Goal: Transaction & Acquisition: Purchase product/service

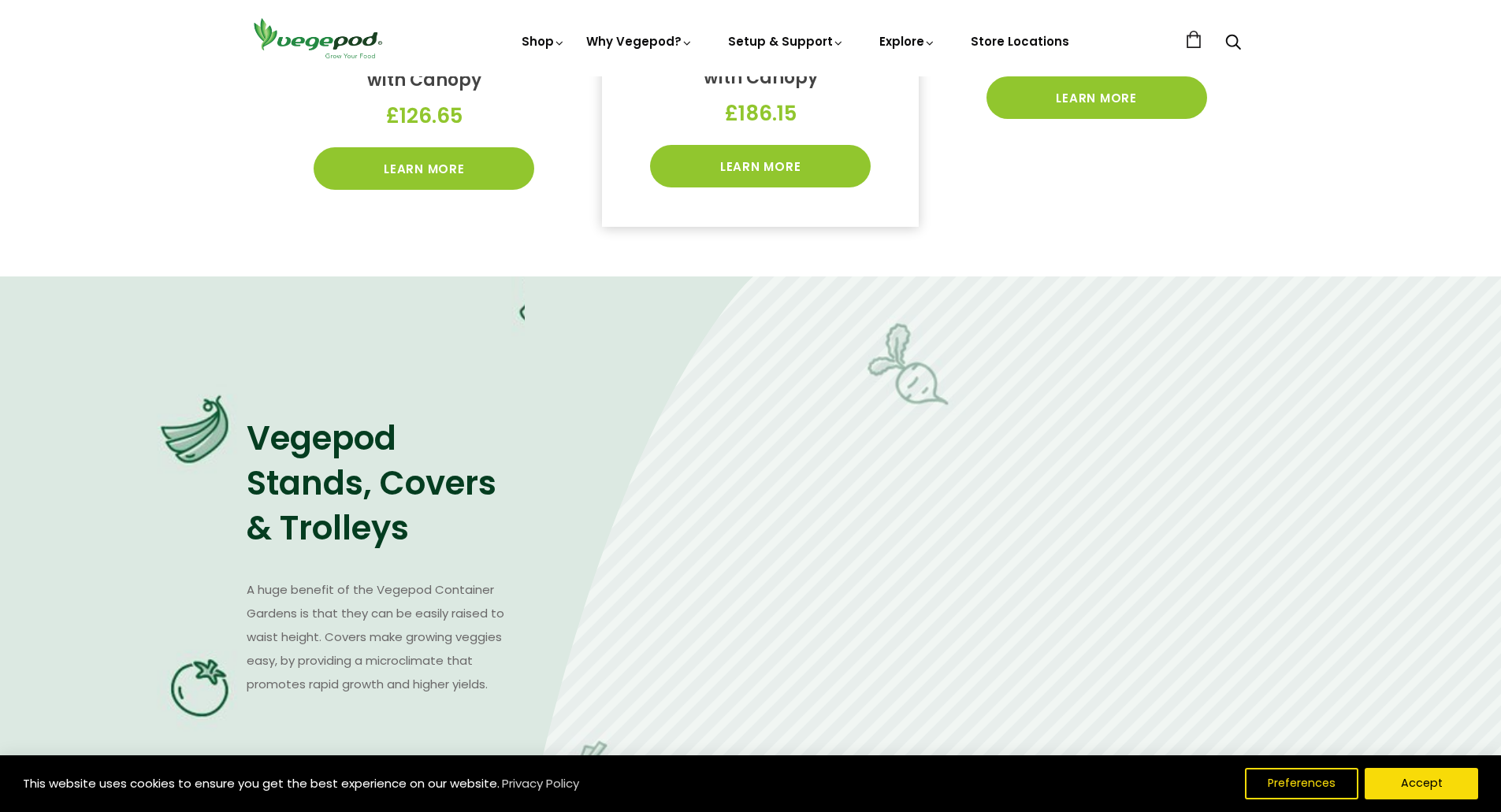
scroll to position [823, 0]
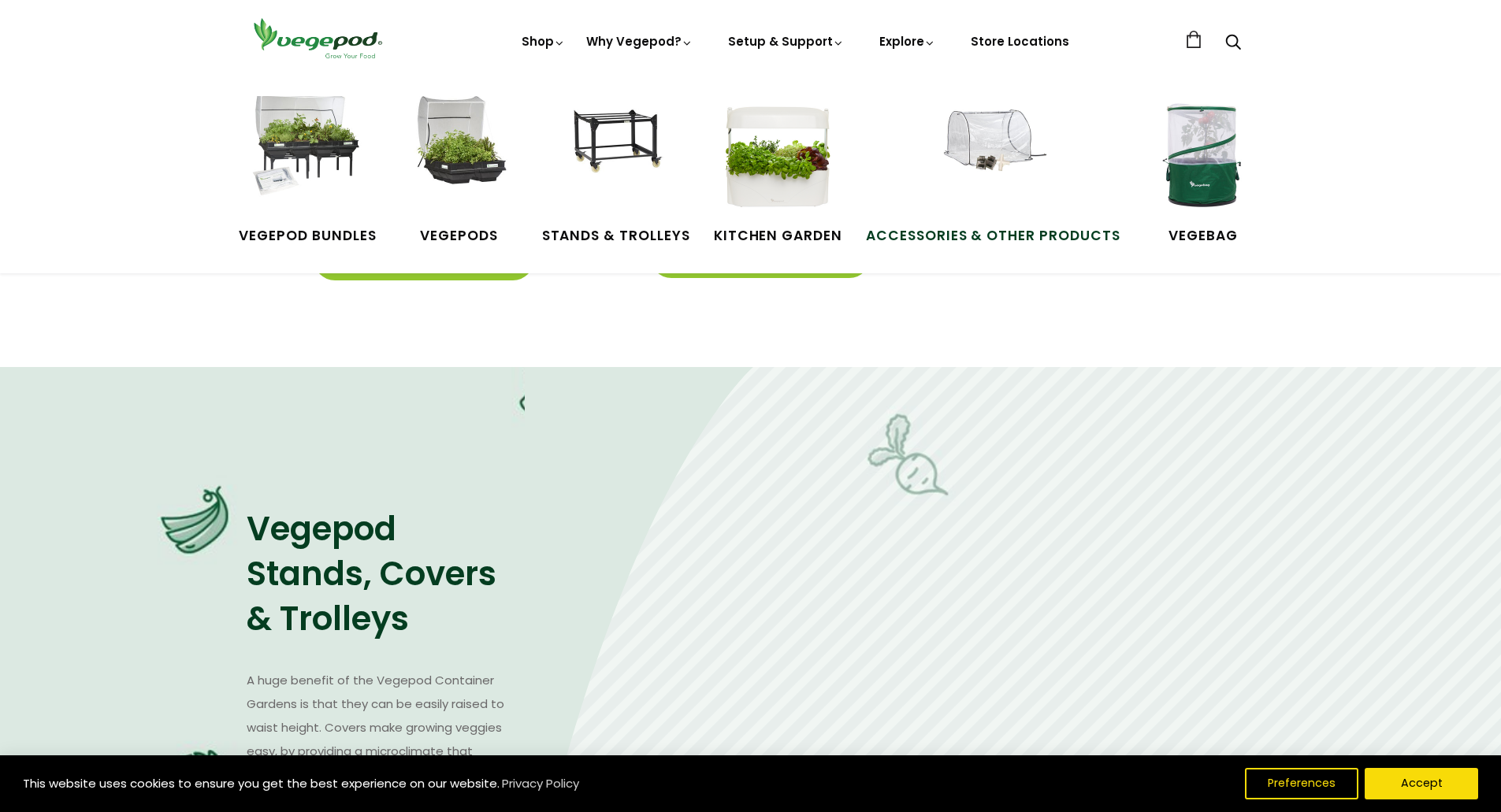
click at [993, 151] on img at bounding box center [993, 155] width 119 height 118
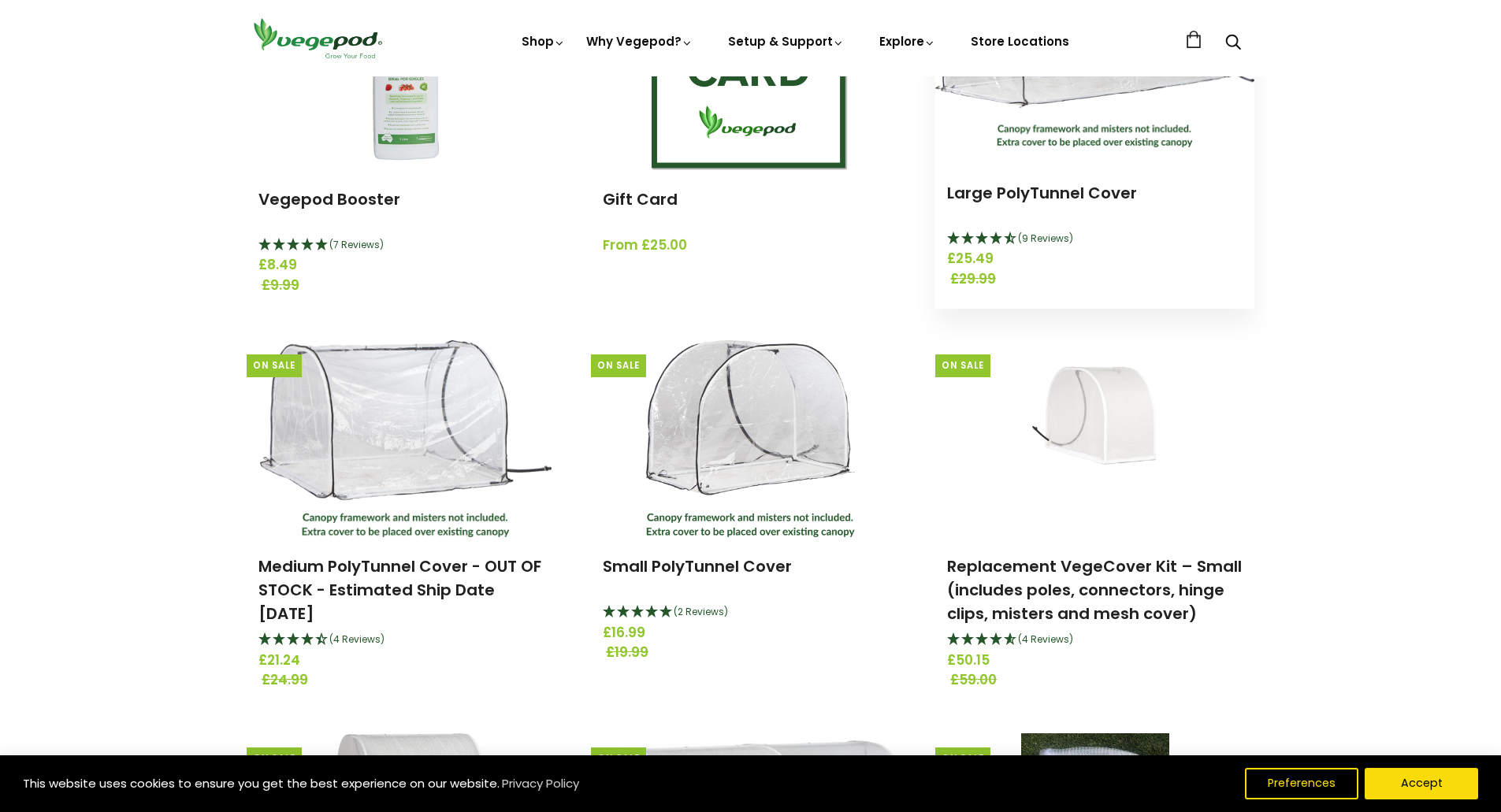
scroll to position [324, 0]
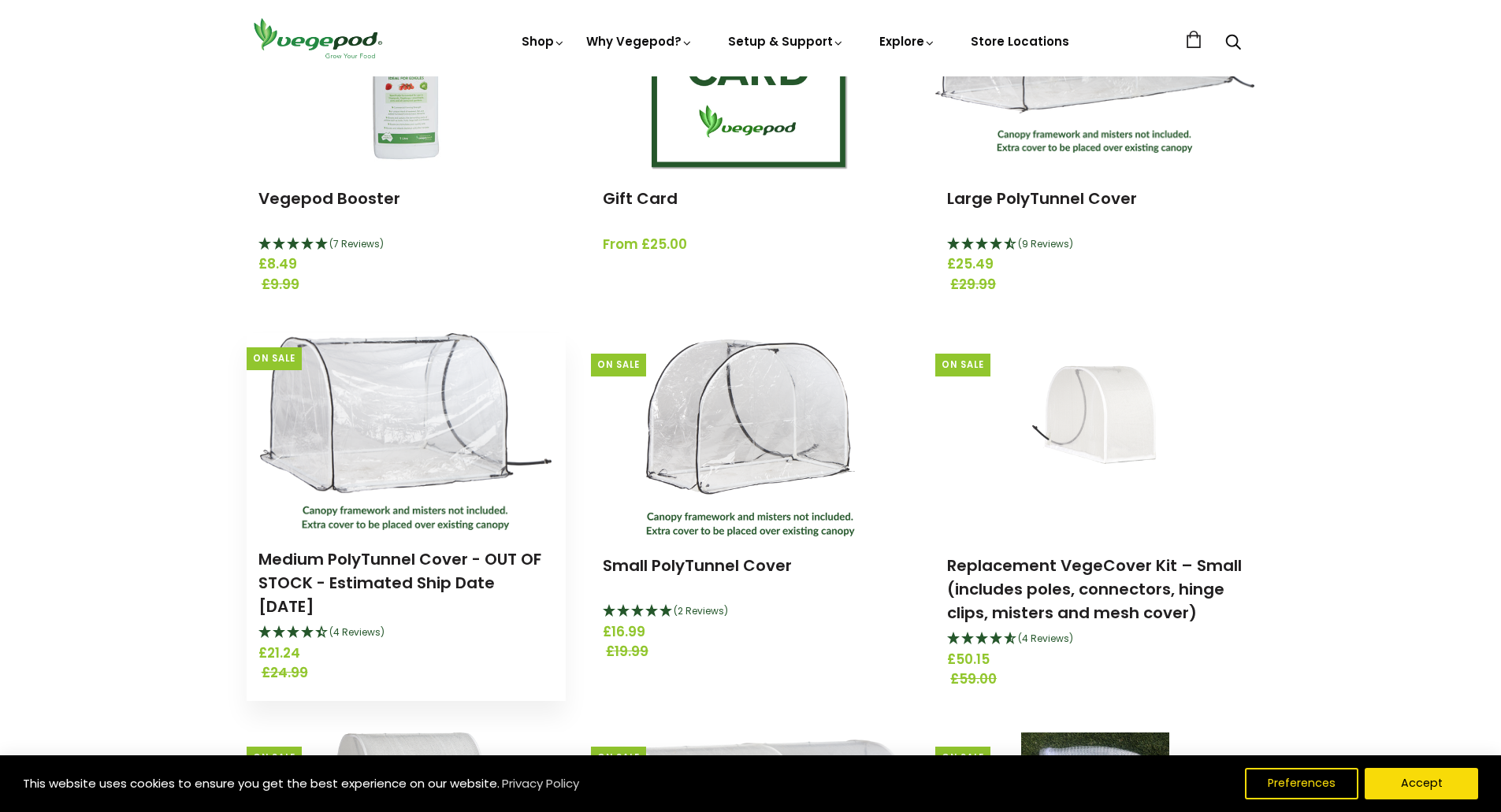
click at [464, 397] on img at bounding box center [406, 432] width 292 height 197
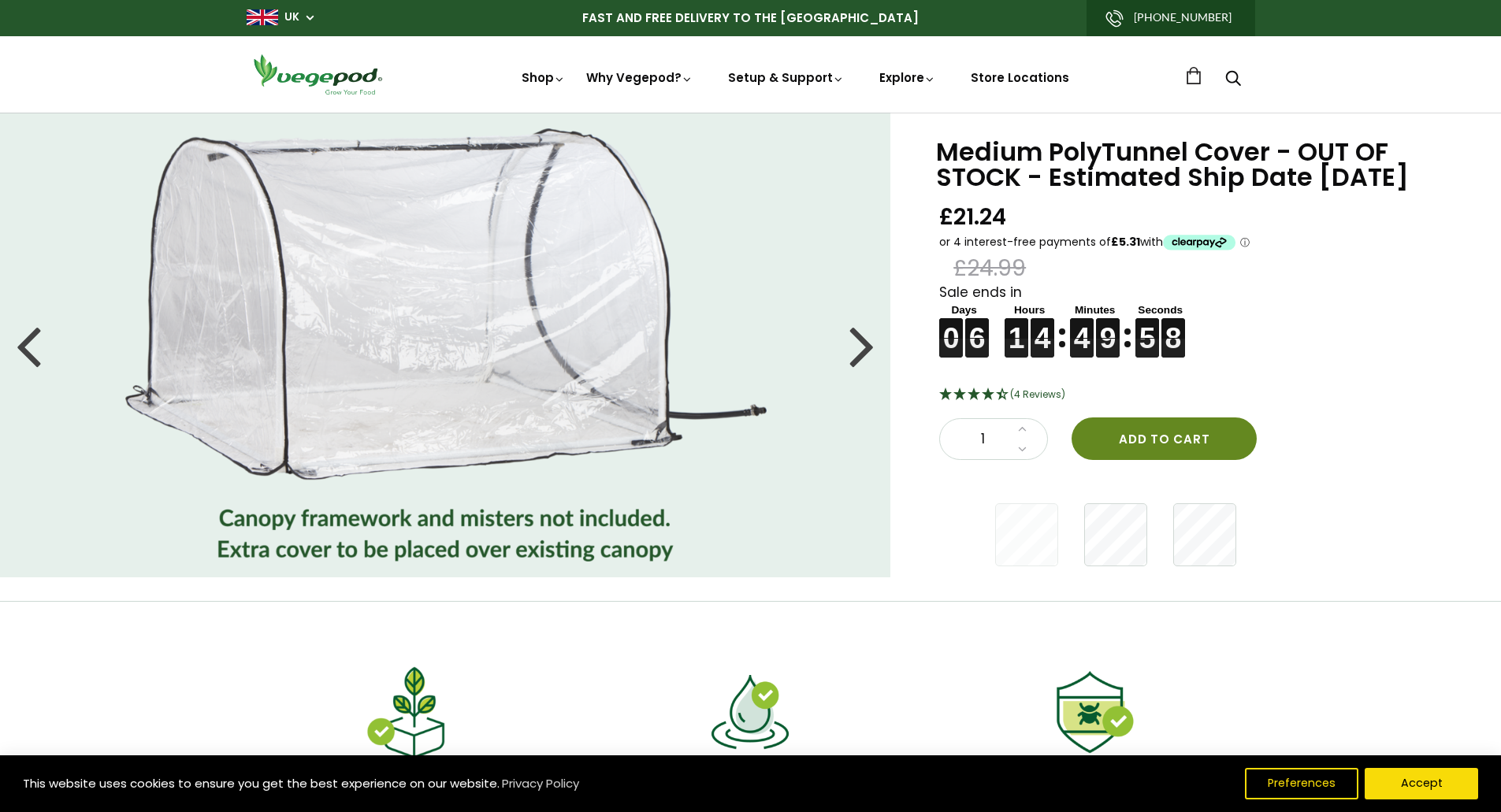
click at [1157, 460] on button "Add to cart" at bounding box center [1164, 438] width 185 height 42
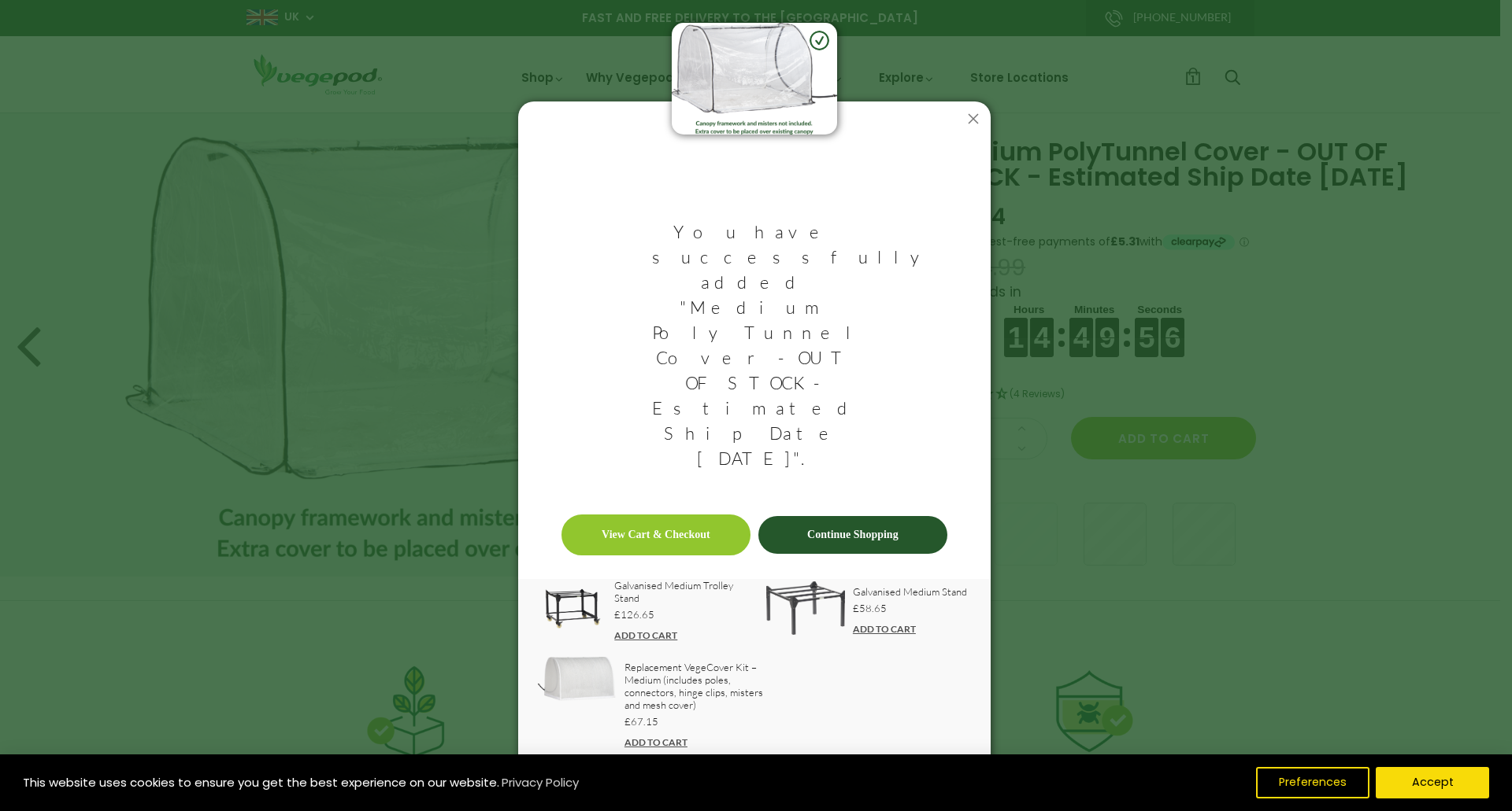
click at [1273, 439] on div "You have successfully added "Medium PolyTunnel Cover - OUT OF STOCK - Estimated…" at bounding box center [756, 406] width 1512 height 811
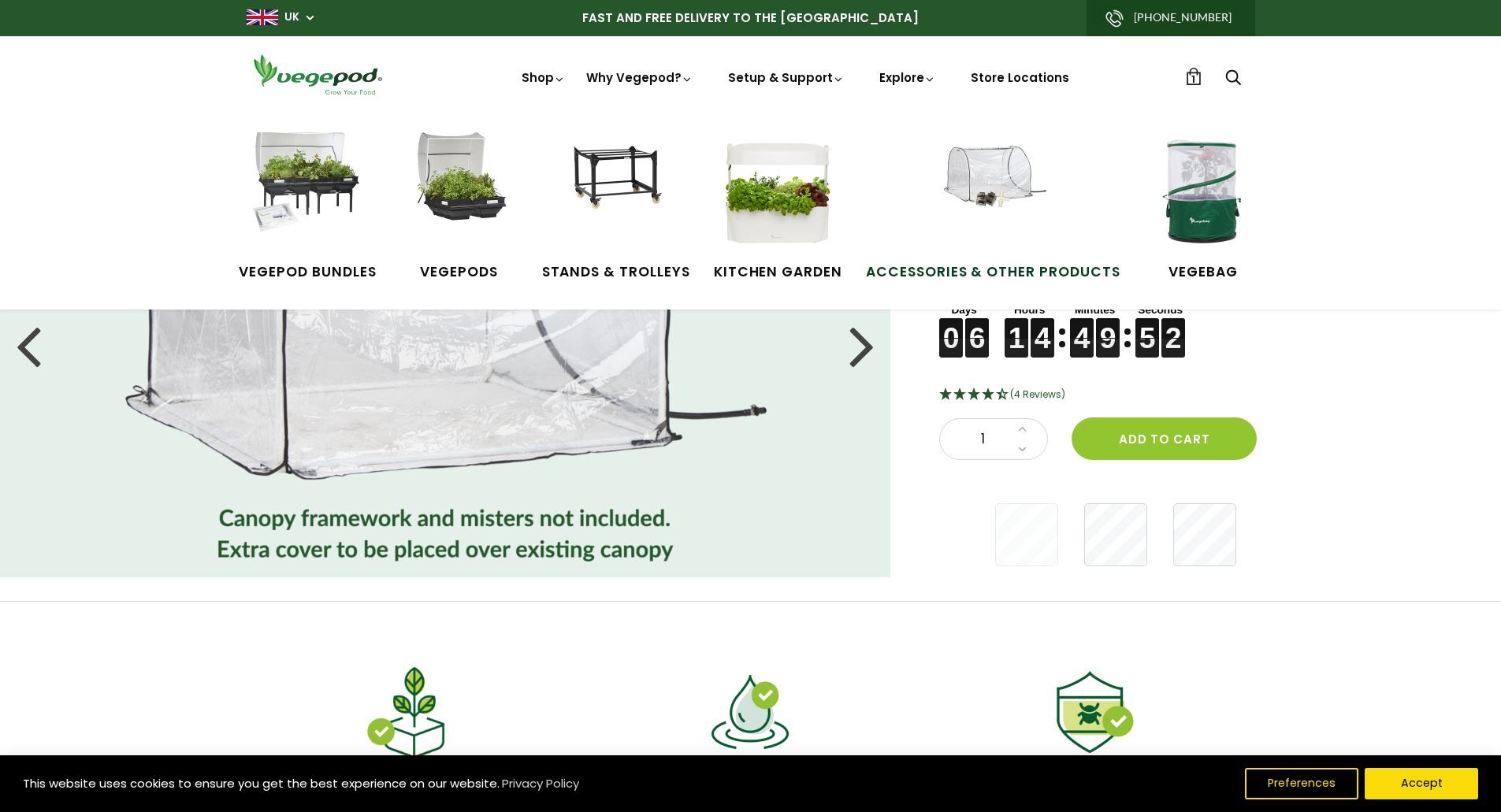
click at [999, 187] on img at bounding box center [993, 191] width 119 height 118
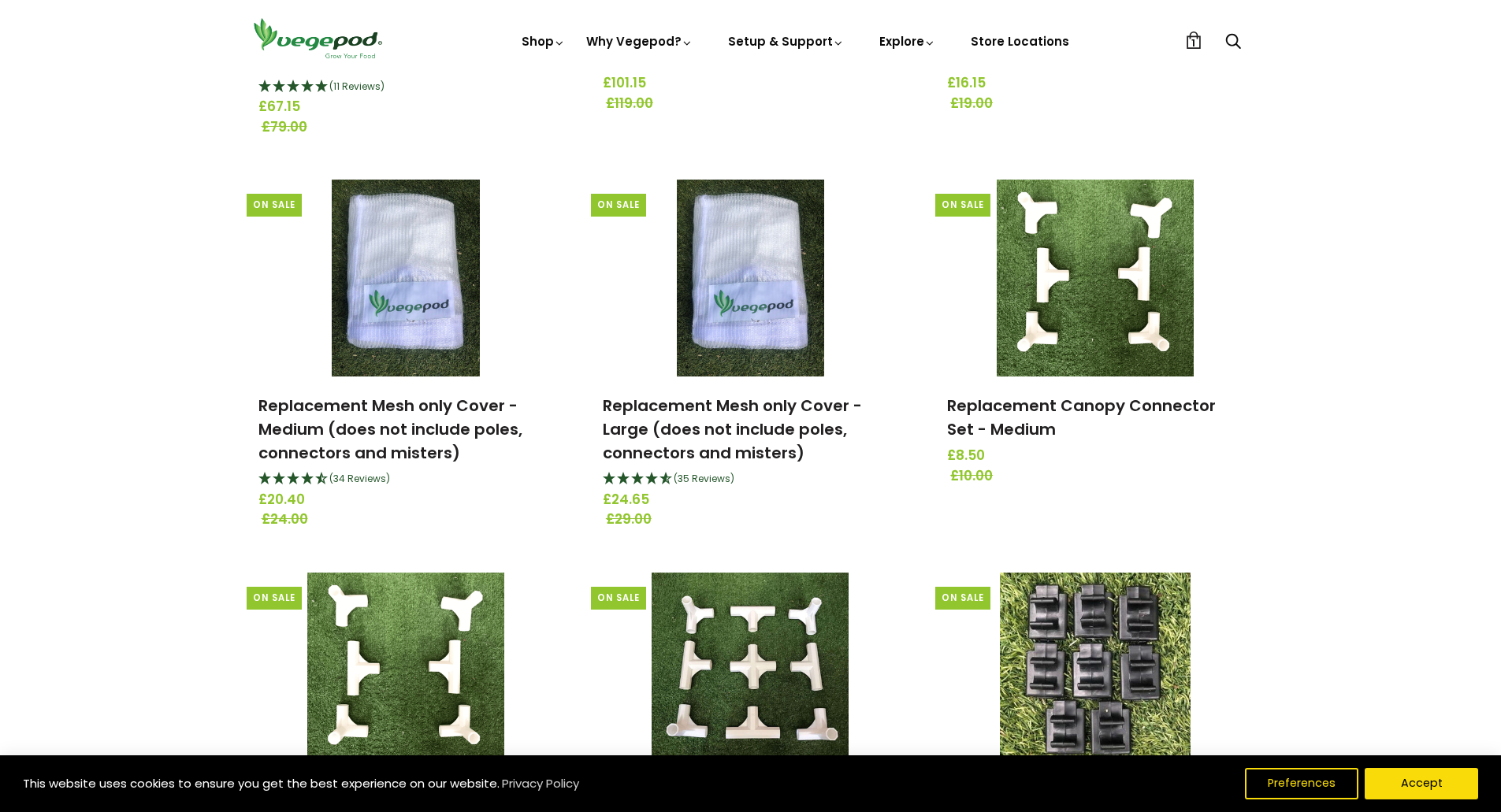
scroll to position [1293, 0]
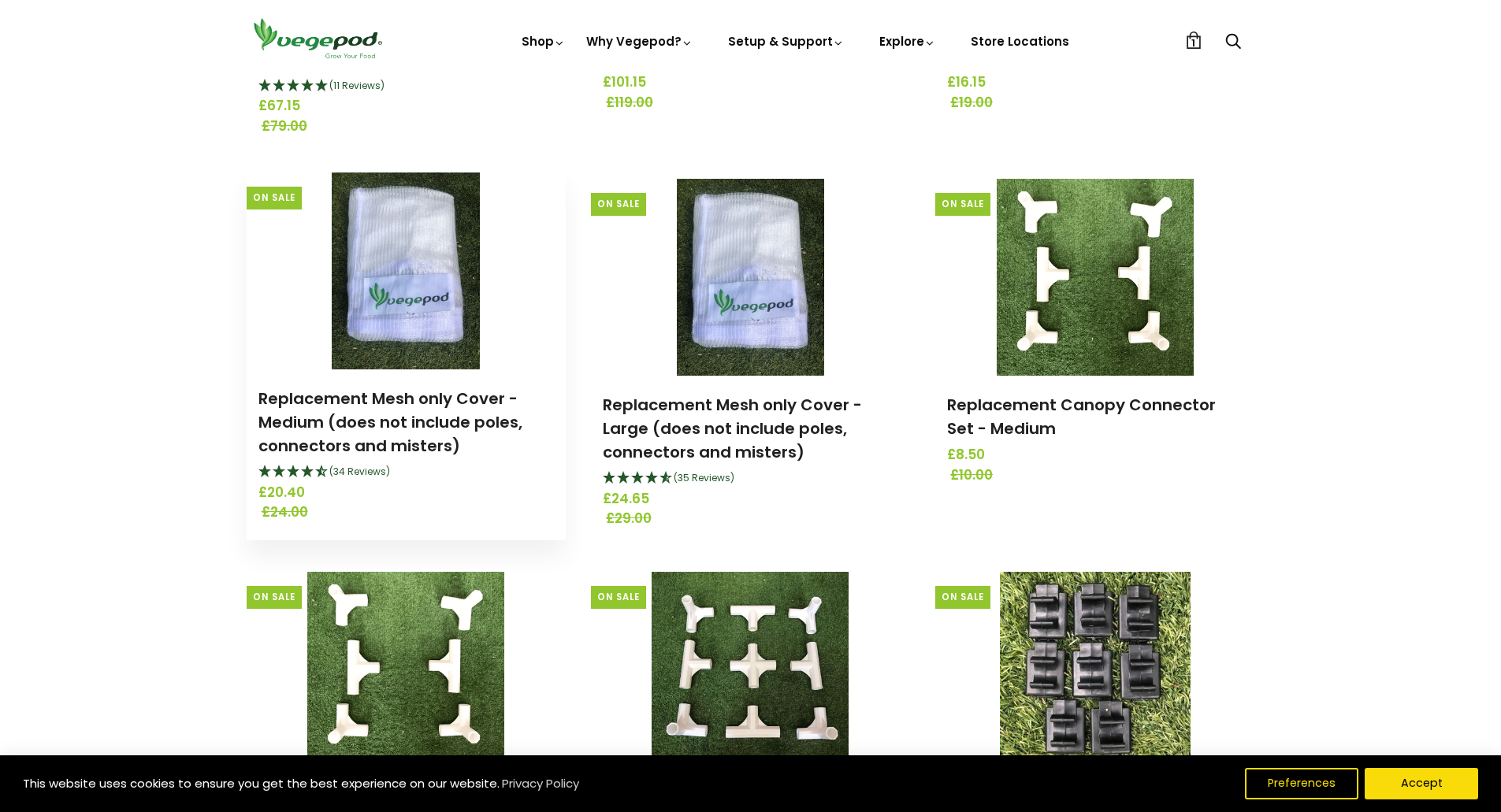
click at [429, 288] on img at bounding box center [405, 271] width 148 height 197
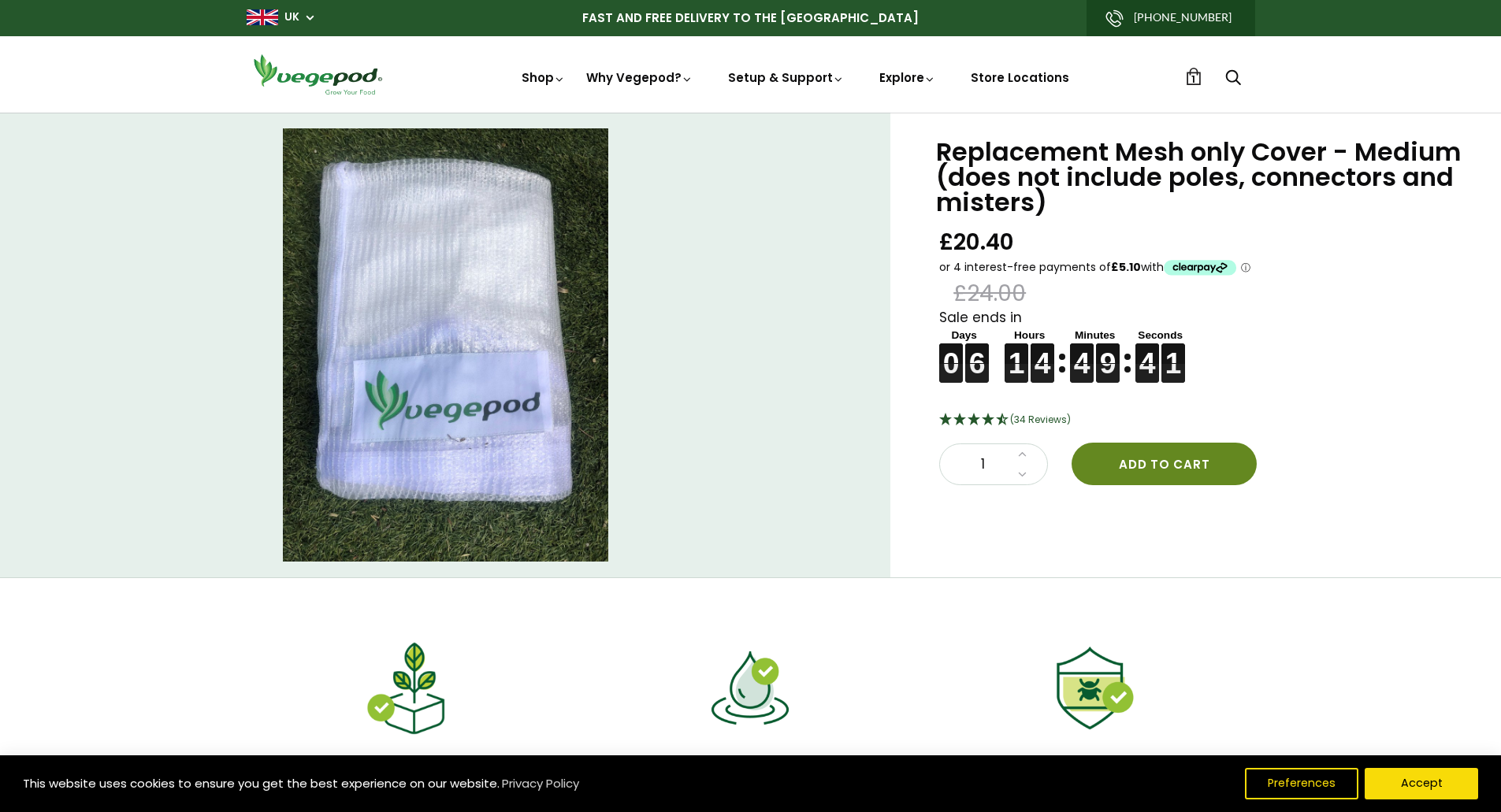
click at [1208, 468] on button "Add to cart" at bounding box center [1164, 463] width 185 height 42
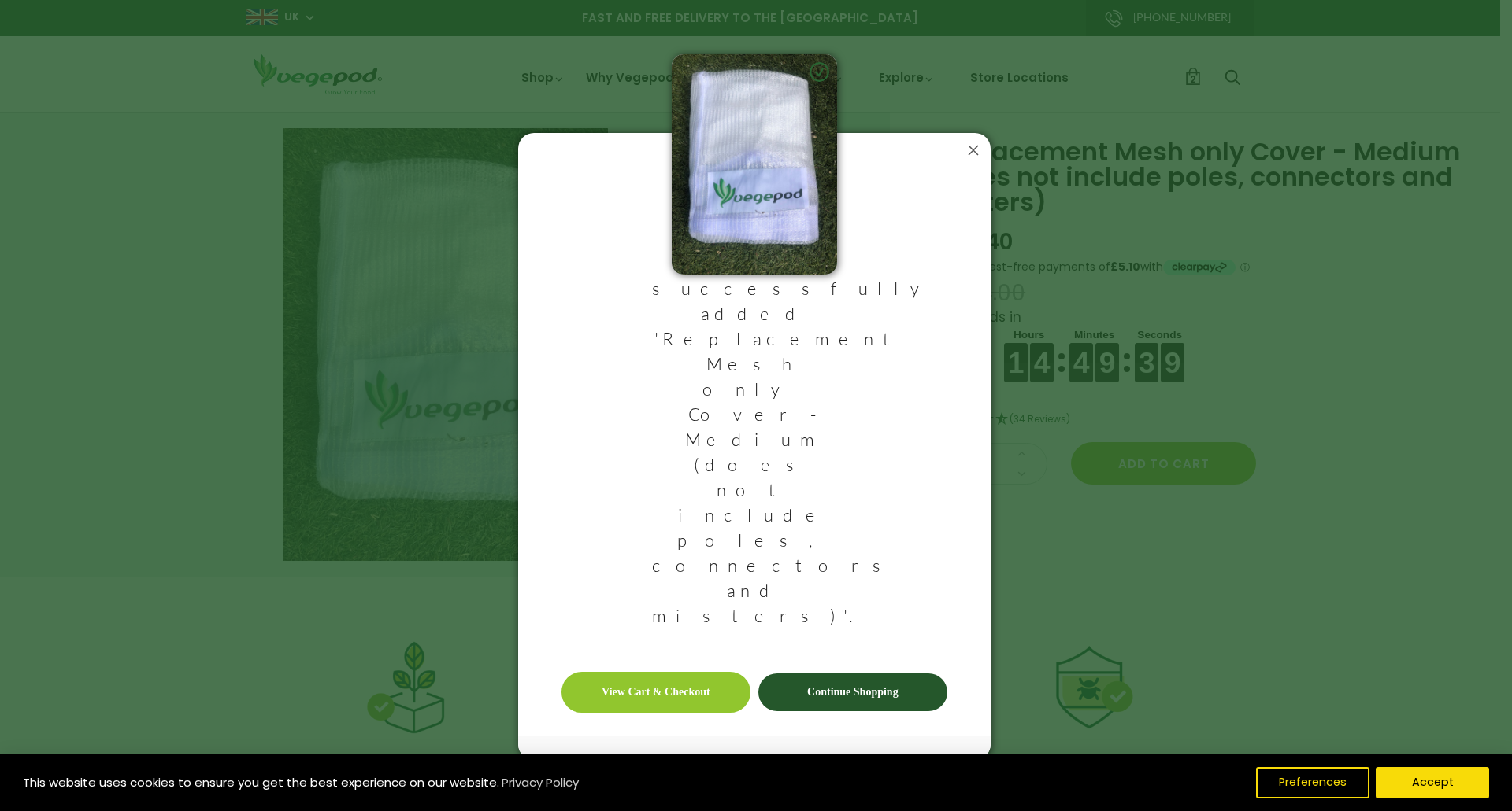
click at [977, 163] on icon at bounding box center [973, 150] width 25 height 25
